Goal: Navigation & Orientation: Find specific page/section

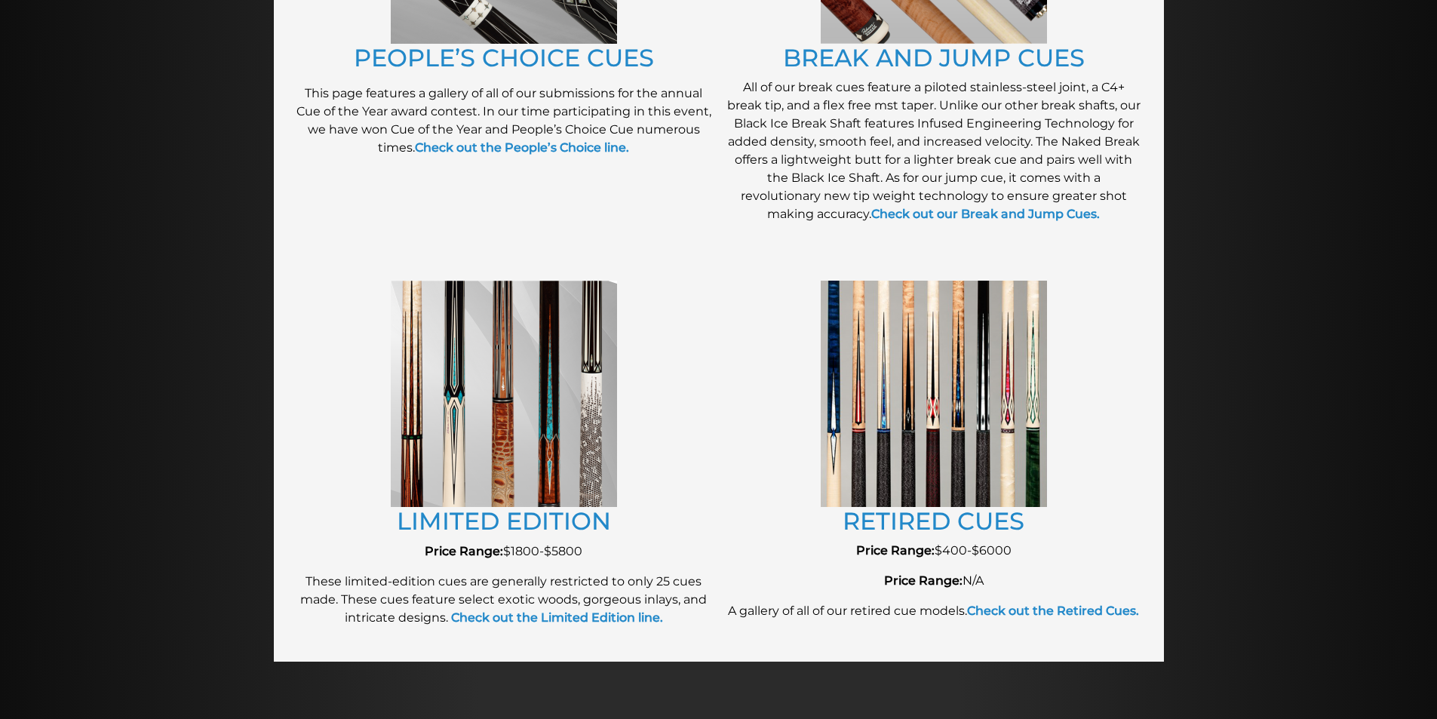
scroll to position [1499, 0]
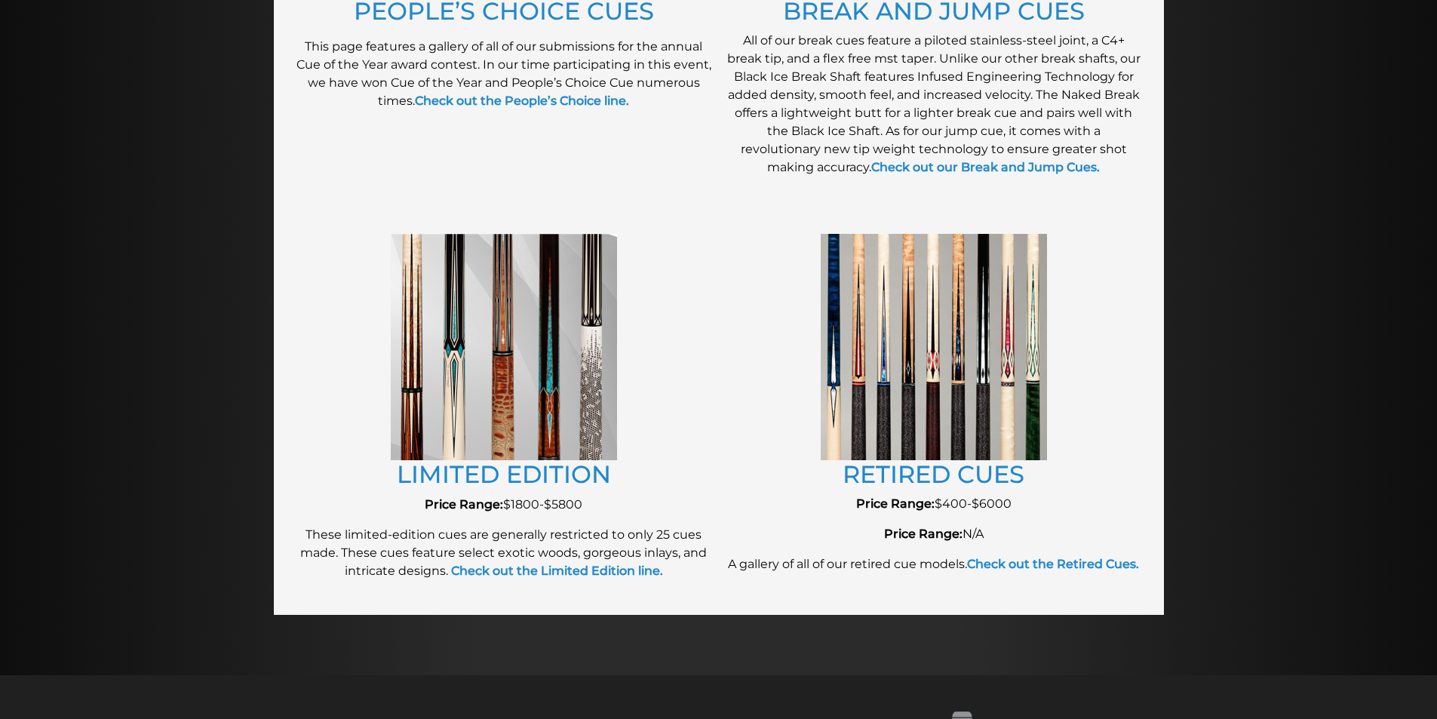
click at [986, 394] on img at bounding box center [934, 346] width 226 height 225
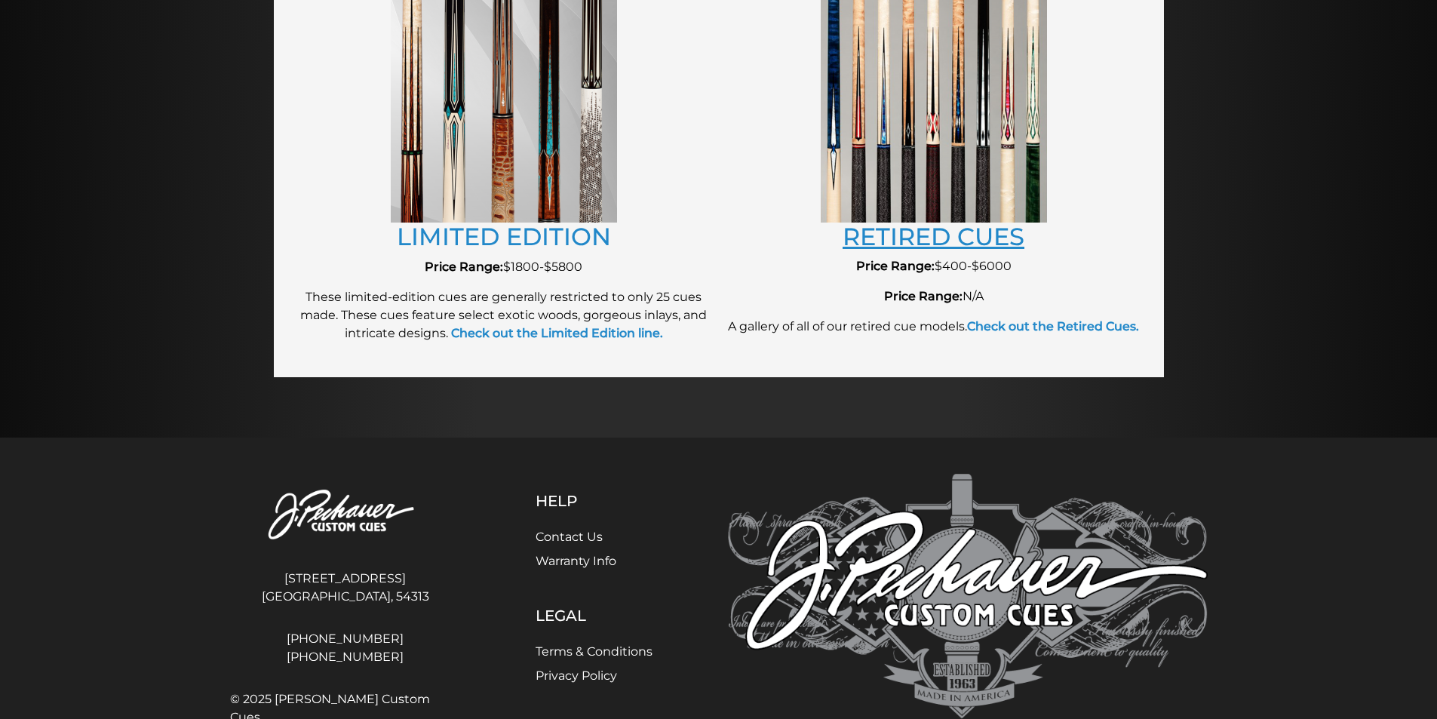
scroll to position [1745, 0]
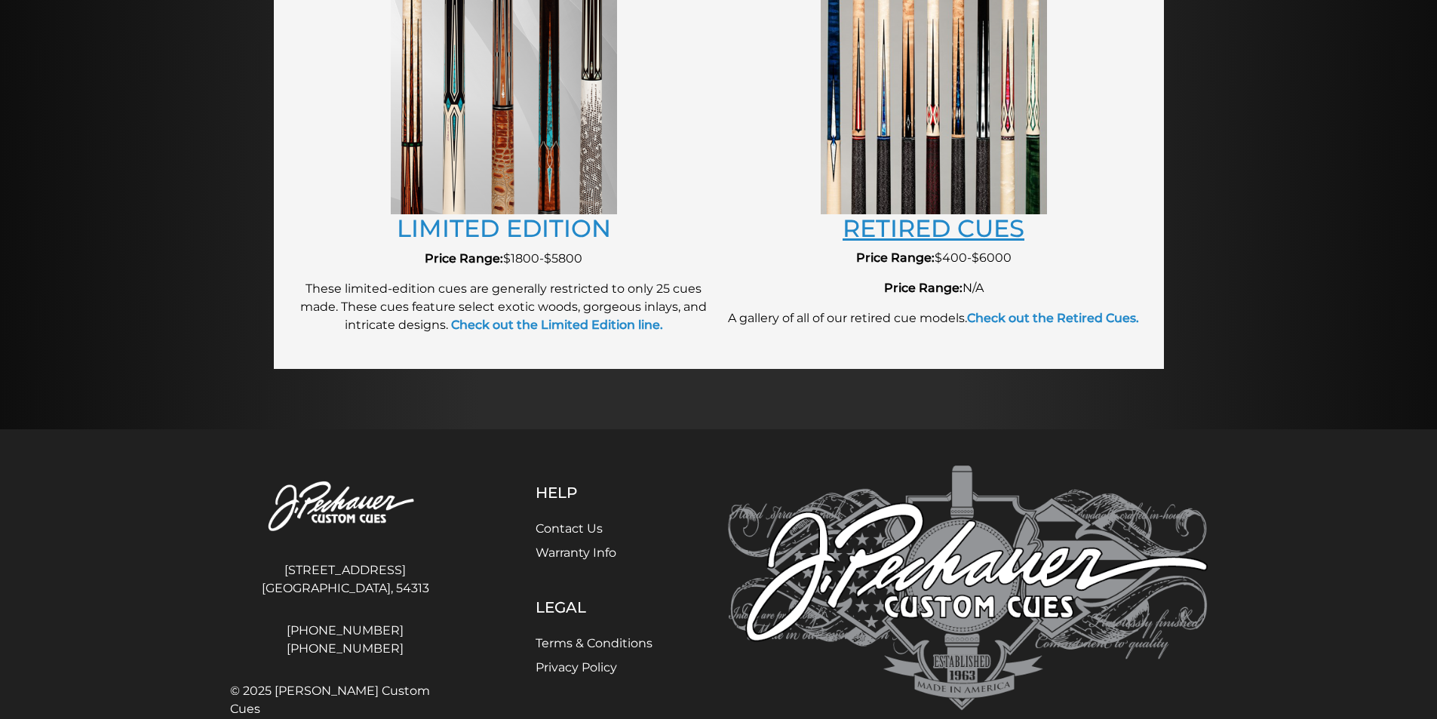
click at [938, 232] on link "RETIRED CUES" at bounding box center [933, 227] width 182 height 29
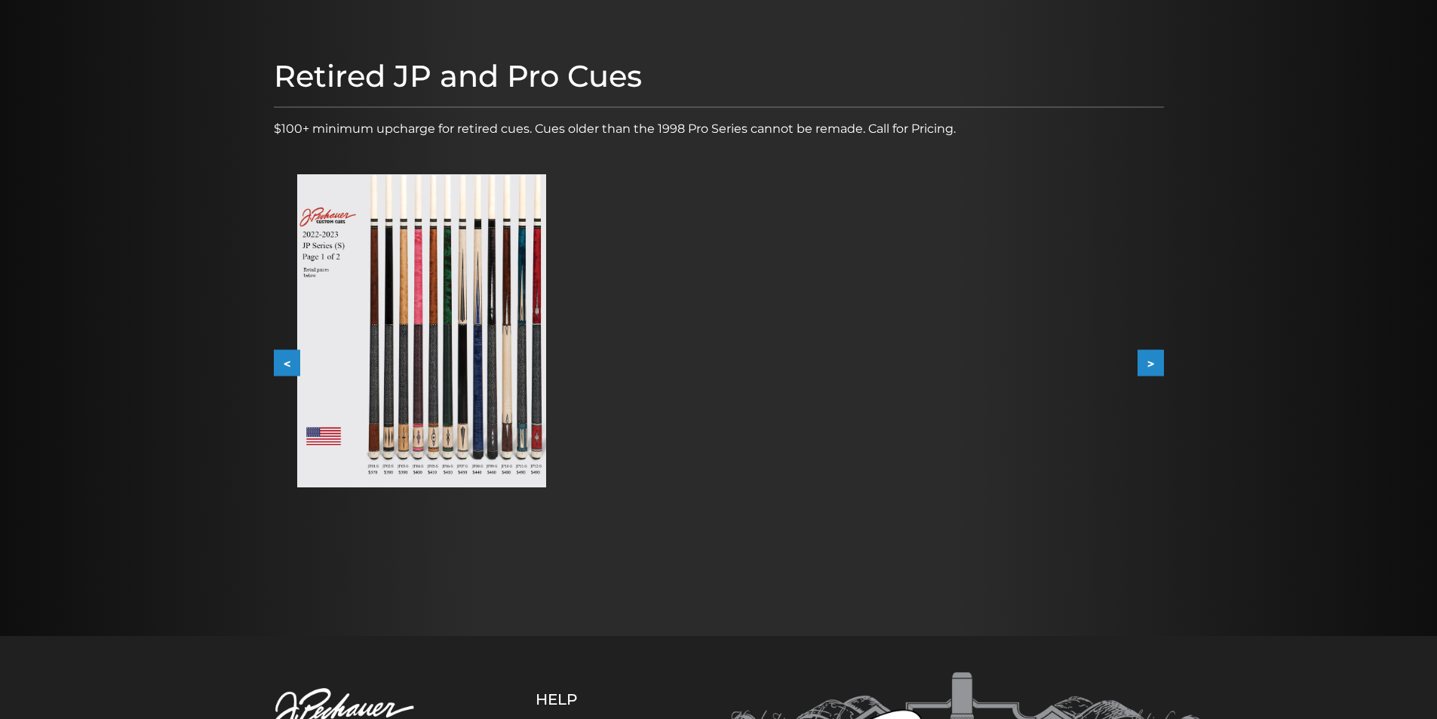
scroll to position [413, 0]
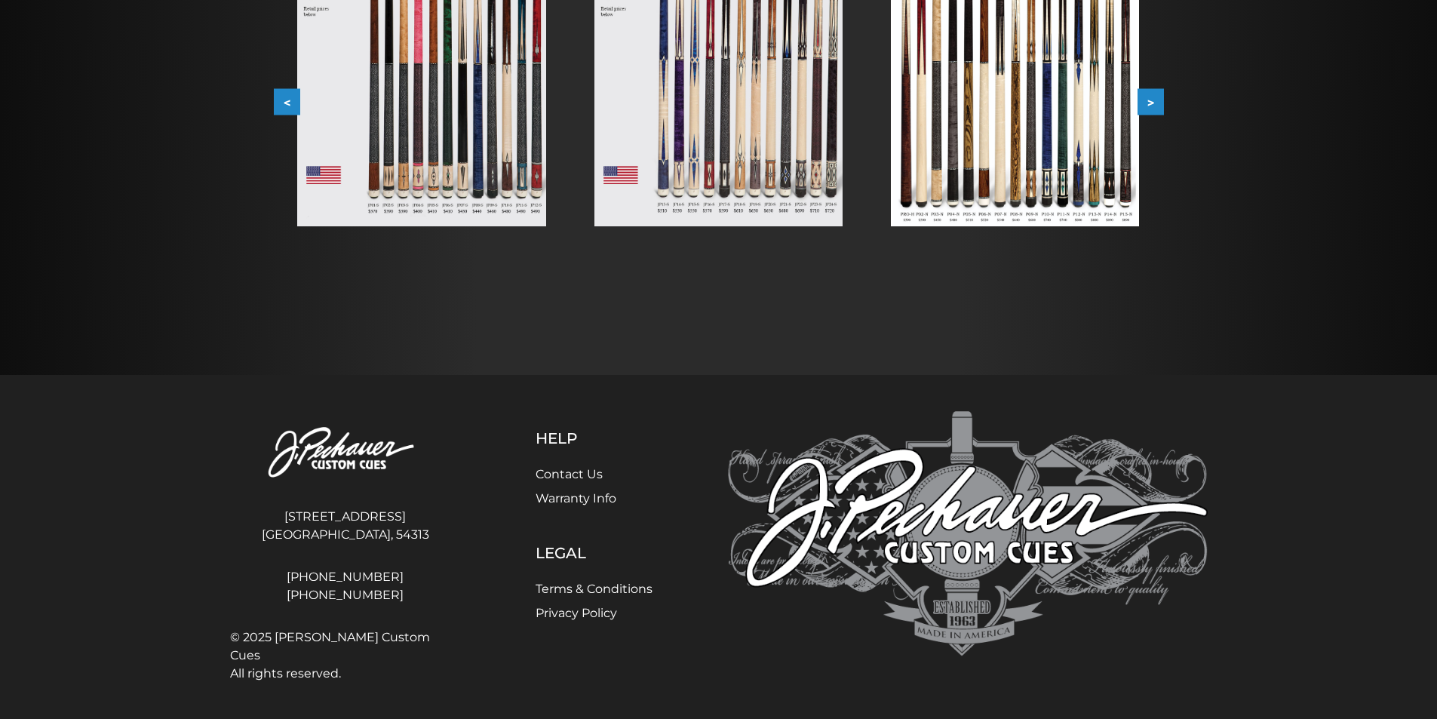
click at [925, 193] on img at bounding box center [1015, 69] width 248 height 313
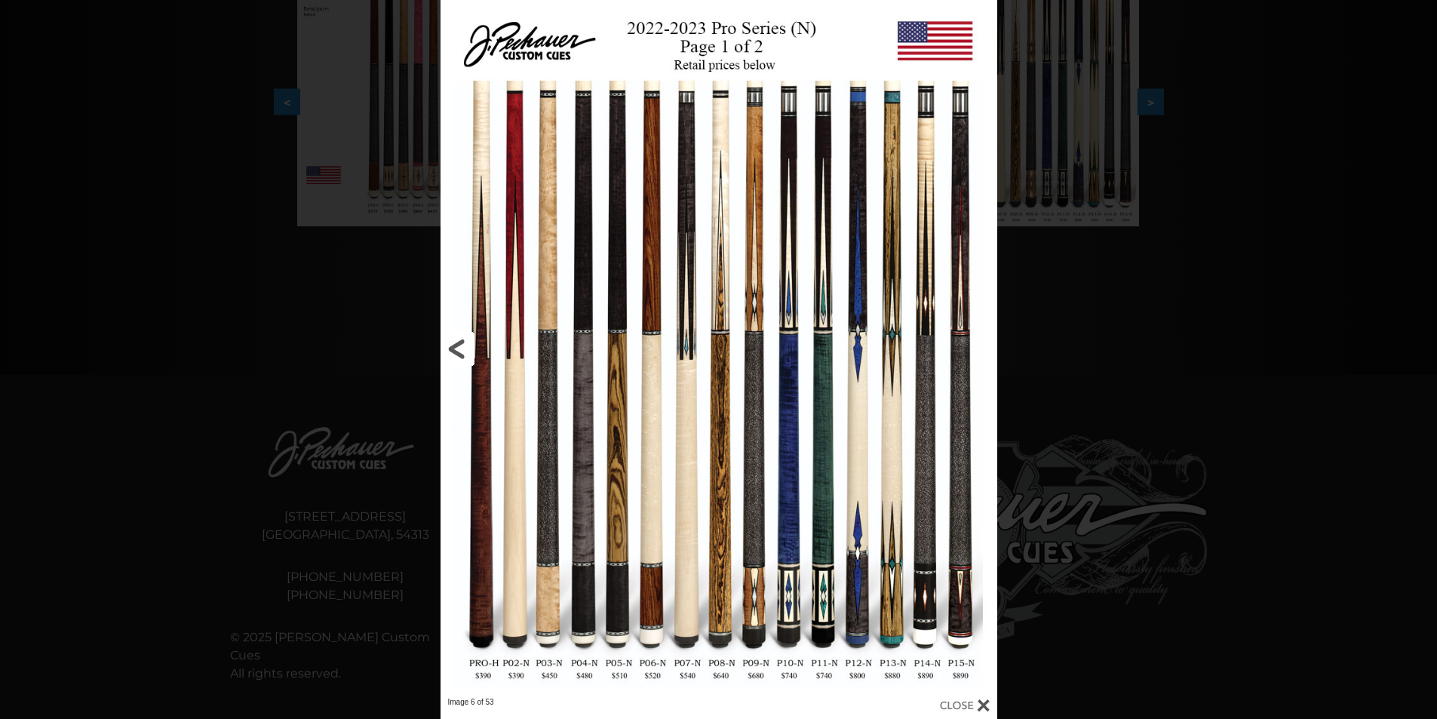
click at [512, 517] on link at bounding box center [565, 348] width 250 height 697
